Goal: Task Accomplishment & Management: Use online tool/utility

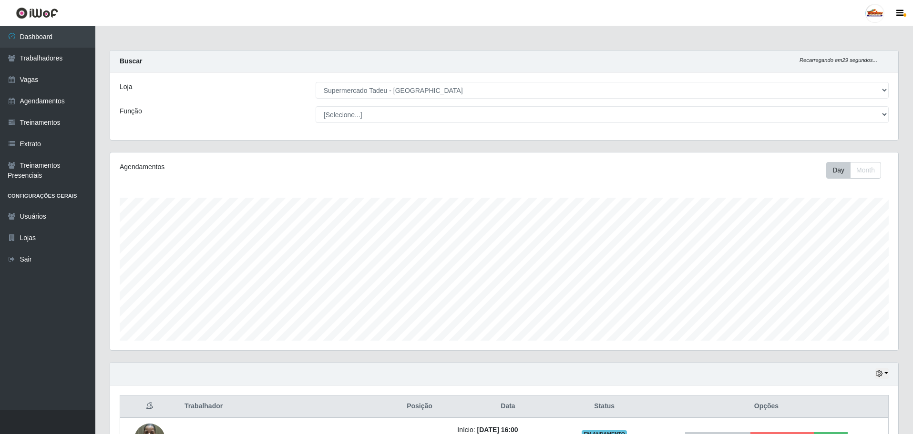
select select "195"
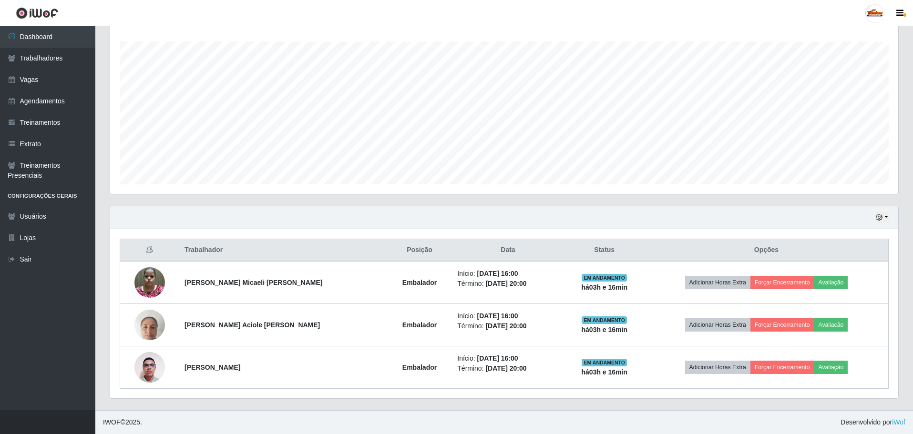
scroll to position [198, 788]
click at [58, 81] on link "Vagas" at bounding box center [47, 79] width 95 height 21
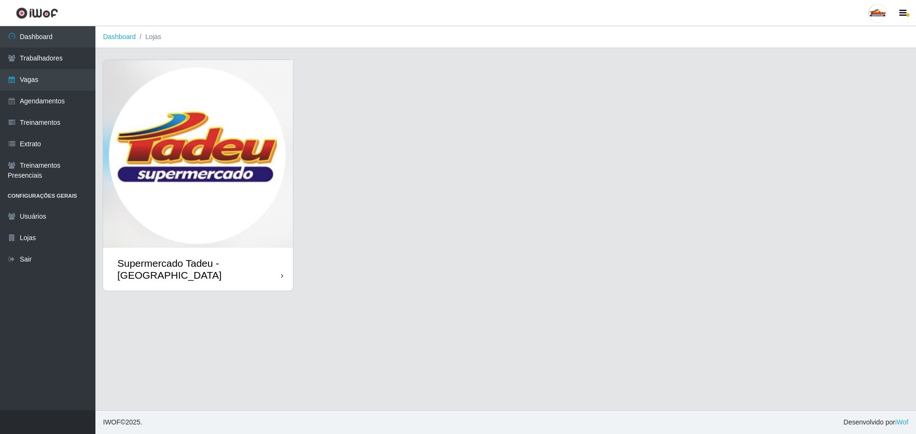
click at [231, 156] on img at bounding box center [198, 154] width 190 height 188
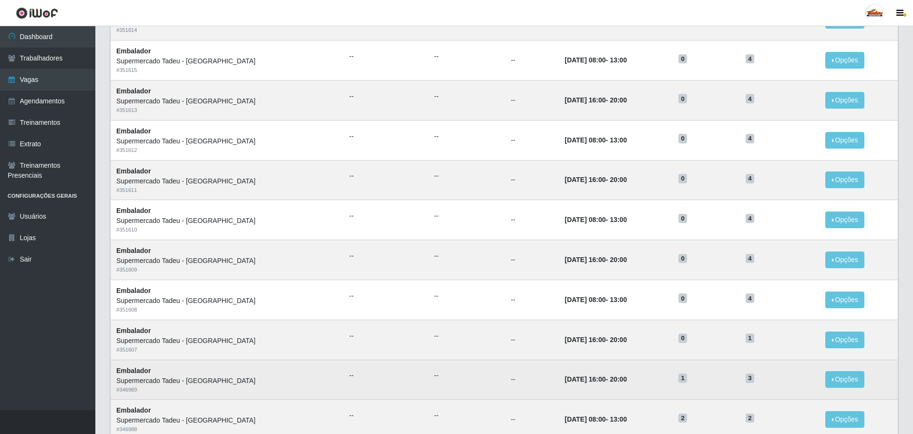
scroll to position [286, 0]
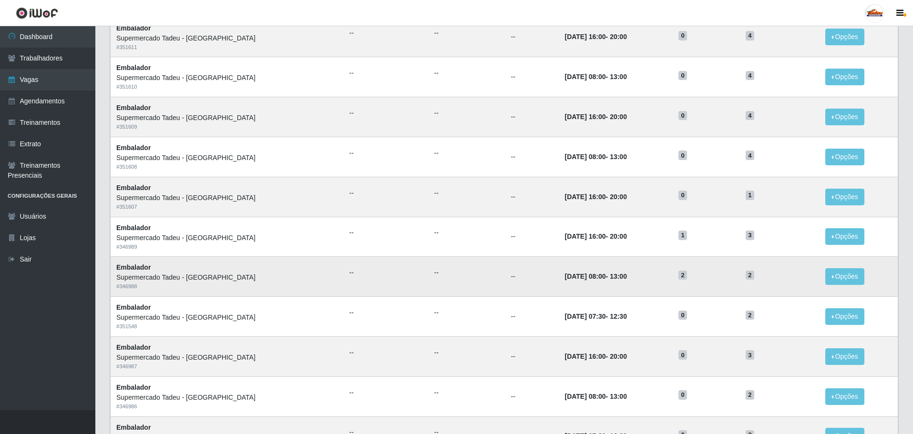
click at [649, 263] on td "[DATE] 08:00 - 13:00" at bounding box center [616, 277] width 114 height 40
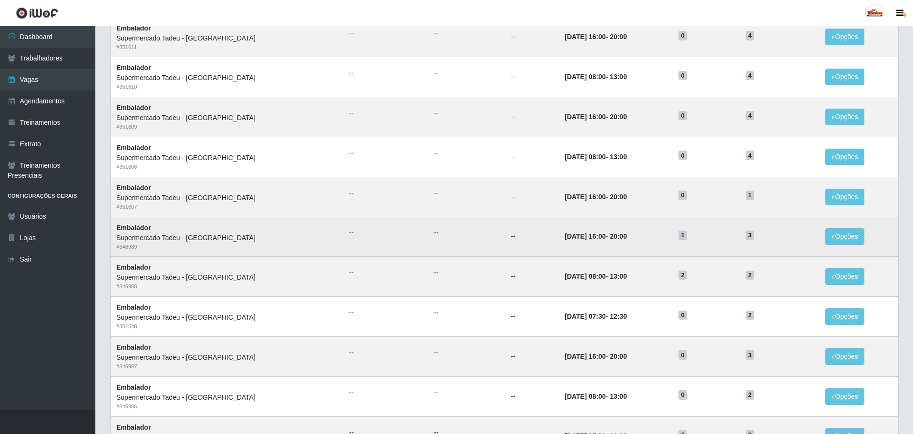
click at [646, 238] on td "[DATE] 16:00 - 20:00" at bounding box center [616, 237] width 114 height 40
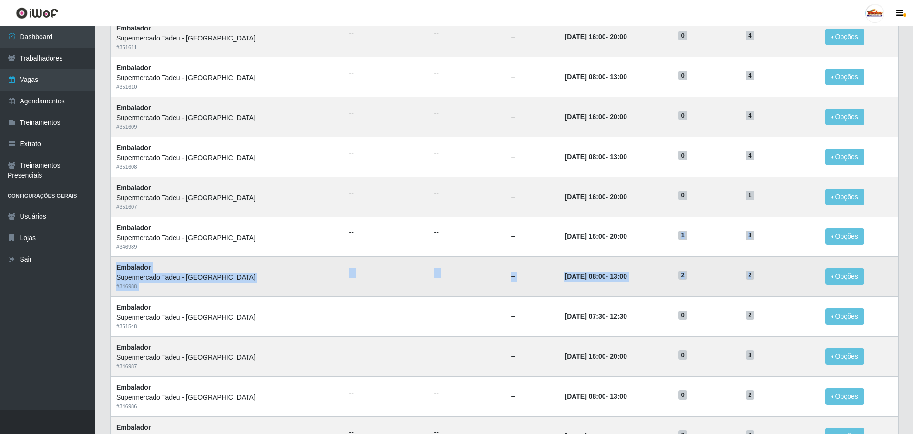
drag, startPoint x: 676, startPoint y: 238, endPoint x: 754, endPoint y: 276, distance: 86.4
click at [754, 276] on tbody "Embalador Supermercado Tadeu - [GEOGRAPHIC_DATA] # 351614 -- -- -- [DATE] 16:00…" at bounding box center [505, 156] width 788 height 599
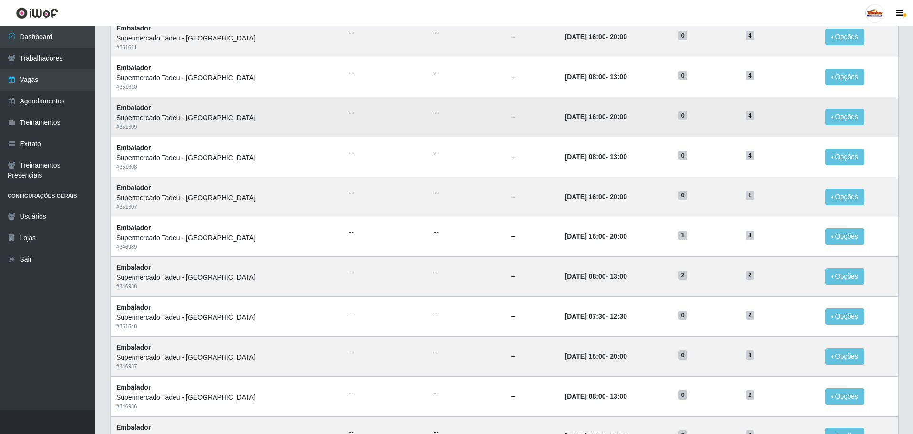
click at [350, 113] on ul "--" at bounding box center [386, 113] width 73 height 10
